Goal: Information Seeking & Learning: Obtain resource

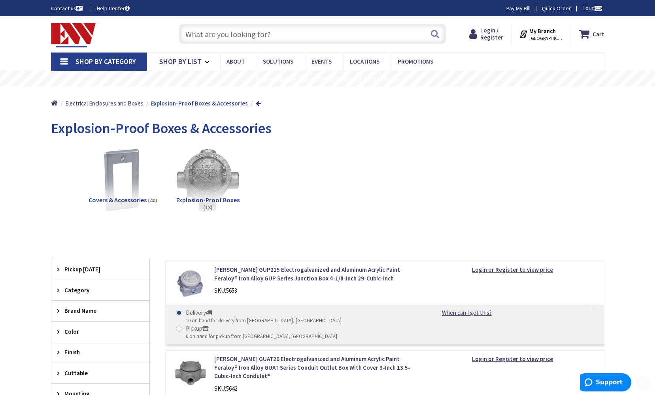
type input "[GEOGRAPHIC_DATA][STREET_ADDRESS][DATE][GEOGRAPHIC_DATA]"
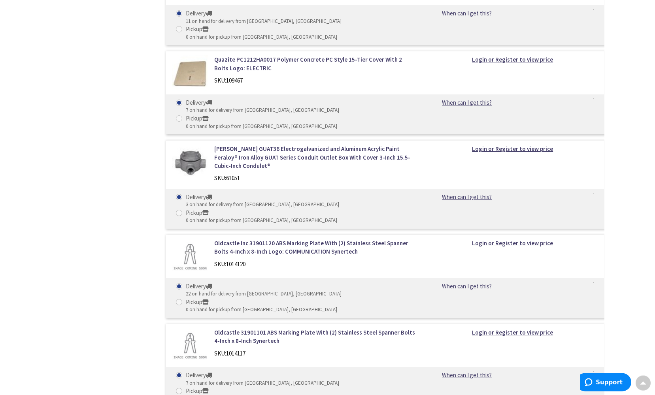
scroll to position [807, 0]
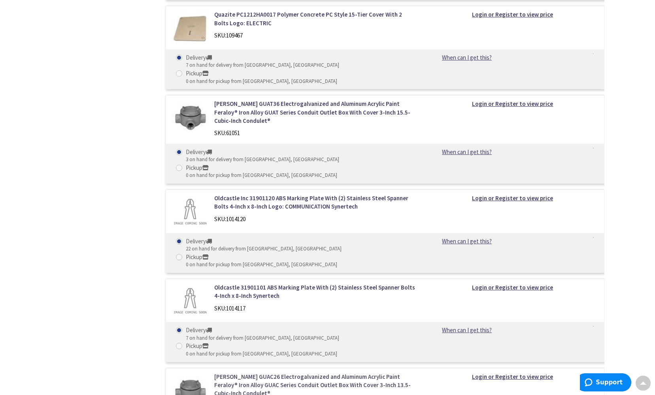
click at [236, 373] on link "[PERSON_NAME] GUAC26 Electrogalvanized and Aluminum Acrylic Paint Feraloy® Iron…" at bounding box center [314, 385] width 201 height 25
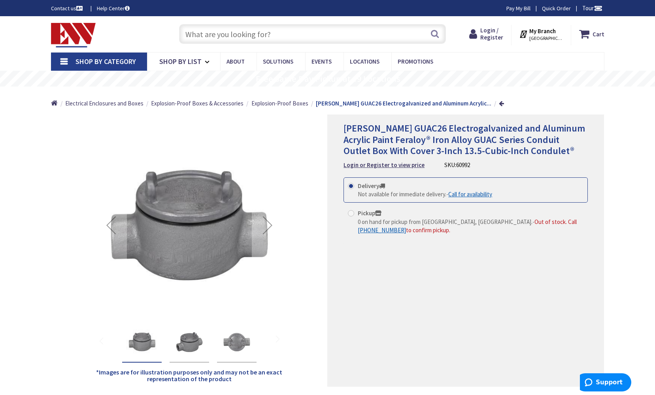
click at [148, 346] on img "Crouse-Hinds GUAC26 Electrogalvanized and Aluminum Acrylic Paint Feraloy® Iron …" at bounding box center [142, 343] width 32 height 32
click at [180, 343] on img "Crouse-Hinds GUAC26 Electrogalvanized and Aluminum Acrylic Paint Feraloy® Iron …" at bounding box center [190, 343] width 32 height 32
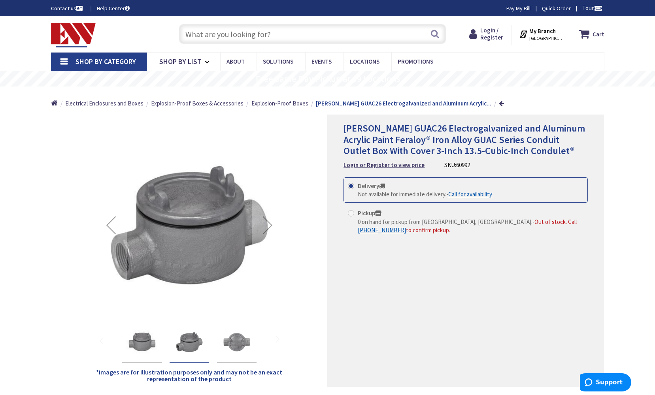
click at [223, 342] on img "Crouse-Hinds GUAC26 Electrogalvanized and Aluminum Acrylic Paint Feraloy® Iron …" at bounding box center [237, 343] width 32 height 32
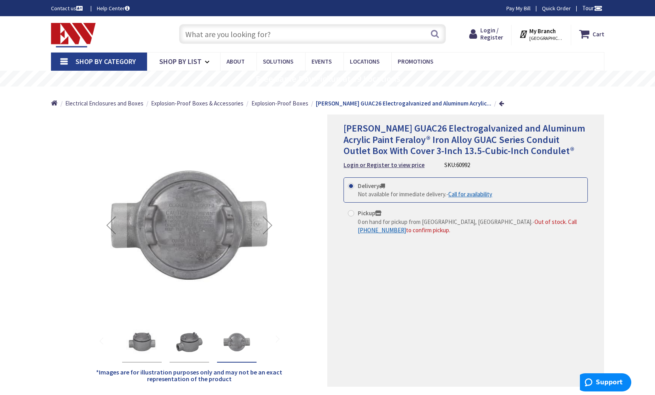
click at [194, 343] on img "Crouse-Hinds GUAC26 Electrogalvanized and Aluminum Acrylic Paint Feraloy® Iron …" at bounding box center [190, 343] width 32 height 32
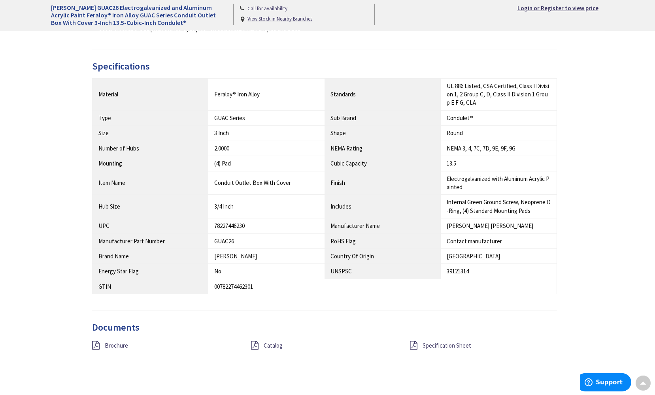
scroll to position [538, 0]
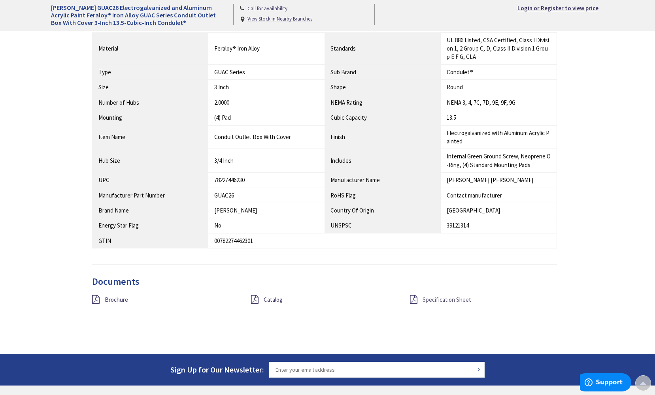
click at [444, 297] on span "Specification Sheet" at bounding box center [447, 300] width 49 height 8
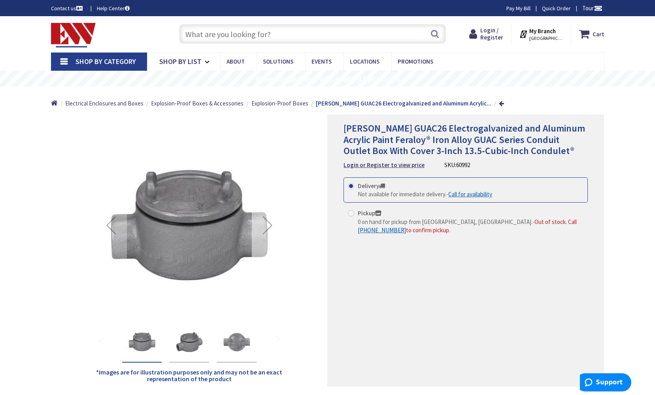
click at [267, 228] on div "Next" at bounding box center [268, 226] width 32 height 32
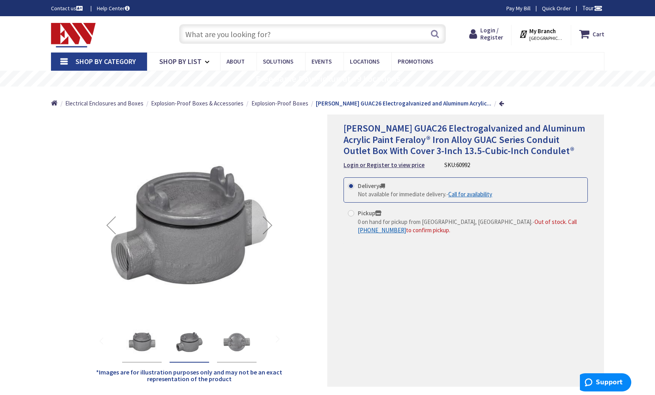
click at [267, 228] on div "Next" at bounding box center [268, 226] width 32 height 32
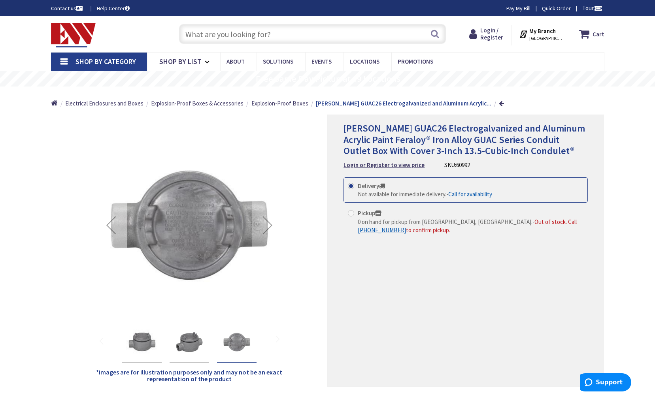
click at [114, 231] on div "Previous" at bounding box center [111, 226] width 32 height 32
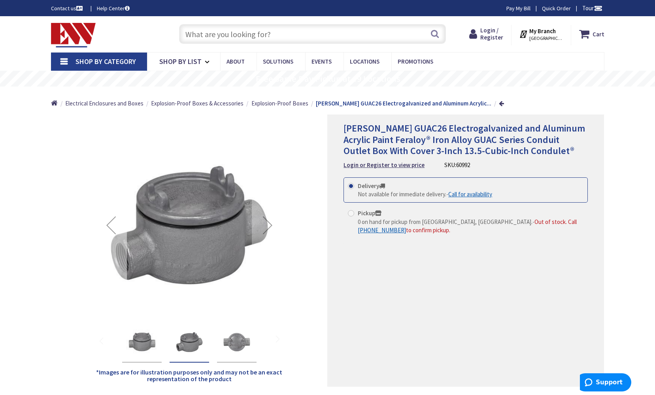
click at [114, 231] on div "Previous" at bounding box center [111, 226] width 32 height 32
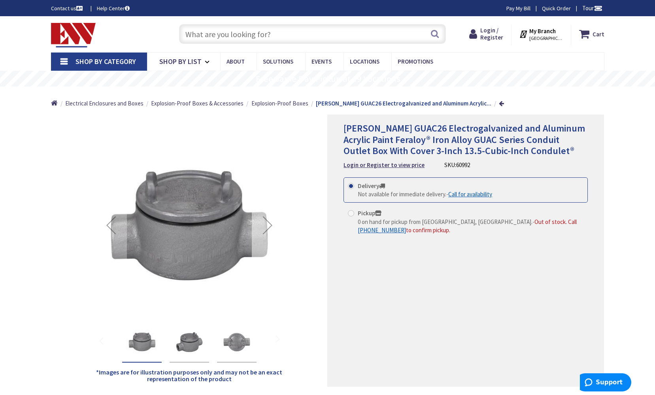
click at [267, 228] on div "Next" at bounding box center [268, 226] width 32 height 32
